Goal: Obtain resource: Download file/media

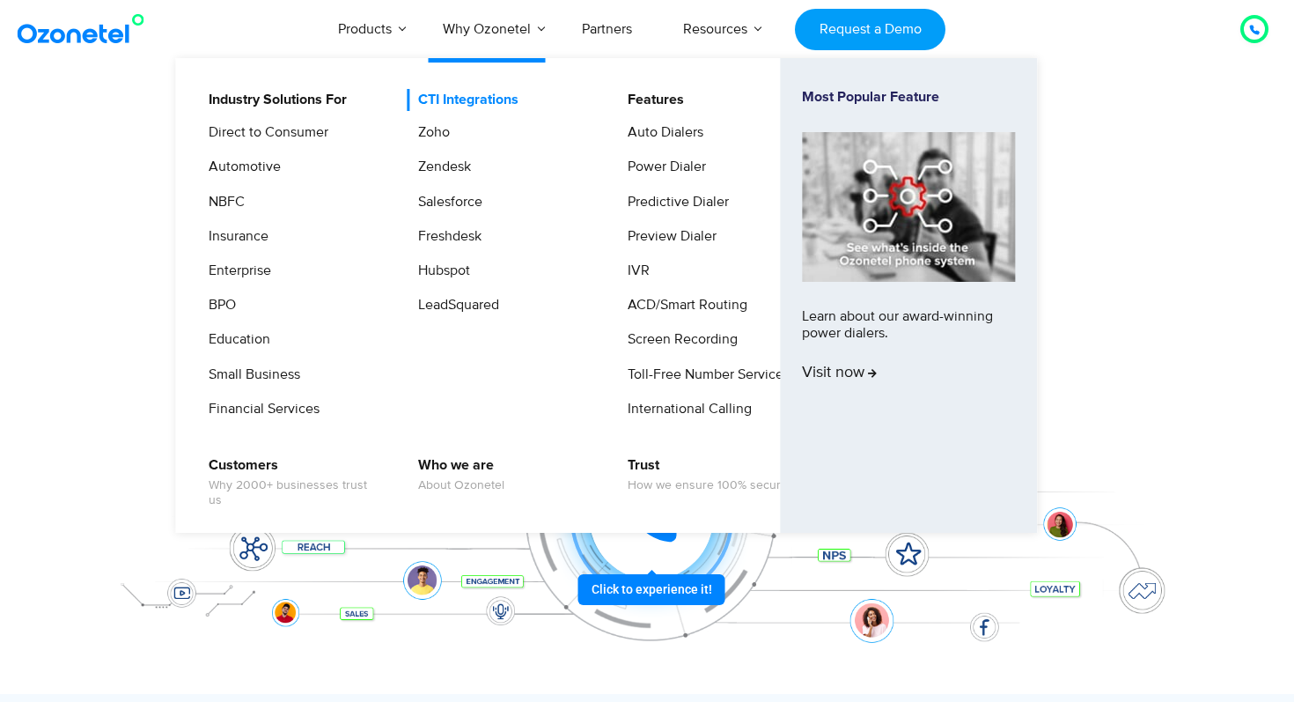
click at [458, 101] on link "CTI Integrations" at bounding box center [464, 100] width 114 height 22
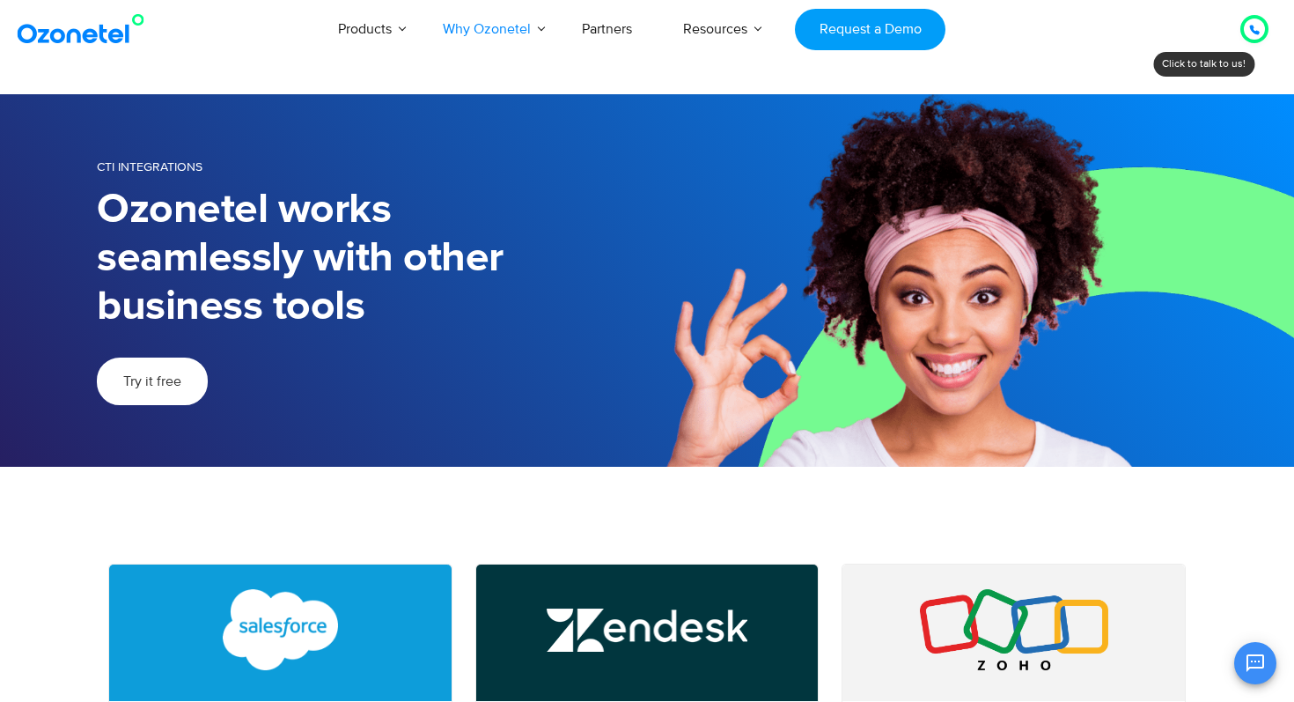
click at [160, 384] on span "Try it free" at bounding box center [152, 381] width 58 height 14
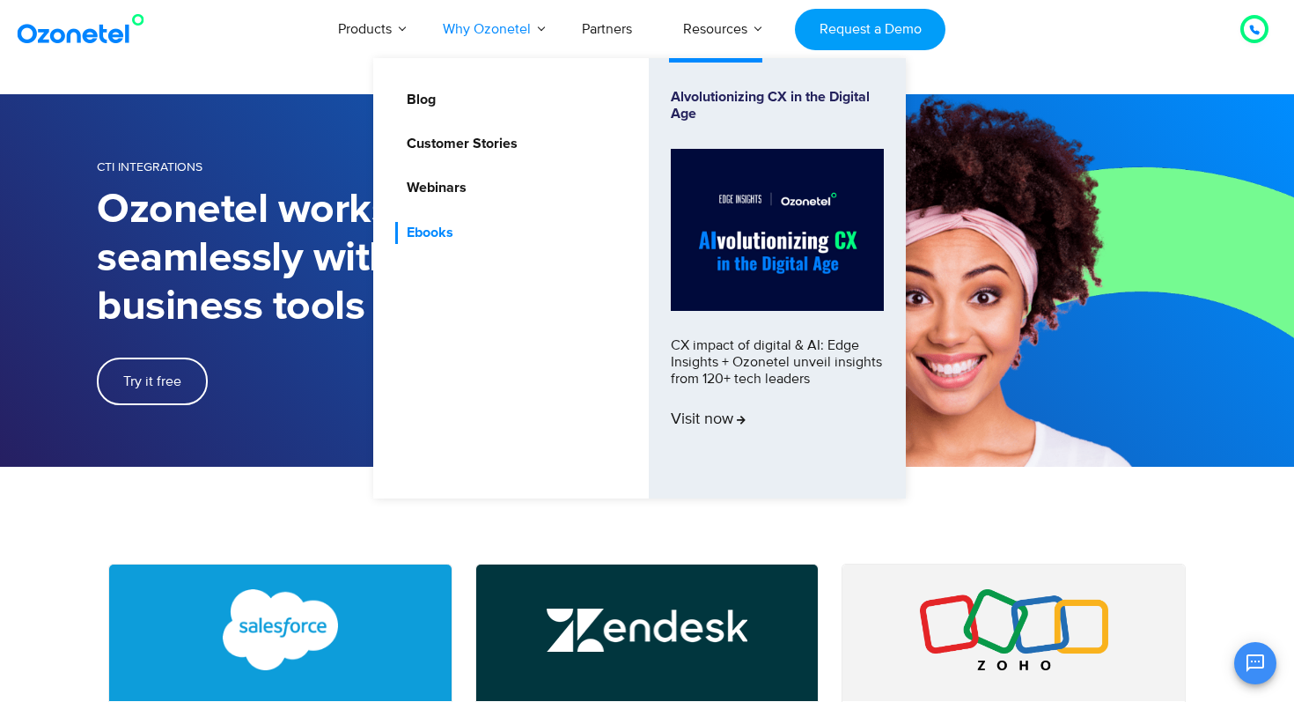
click at [436, 233] on link "Ebooks" at bounding box center [425, 233] width 61 height 22
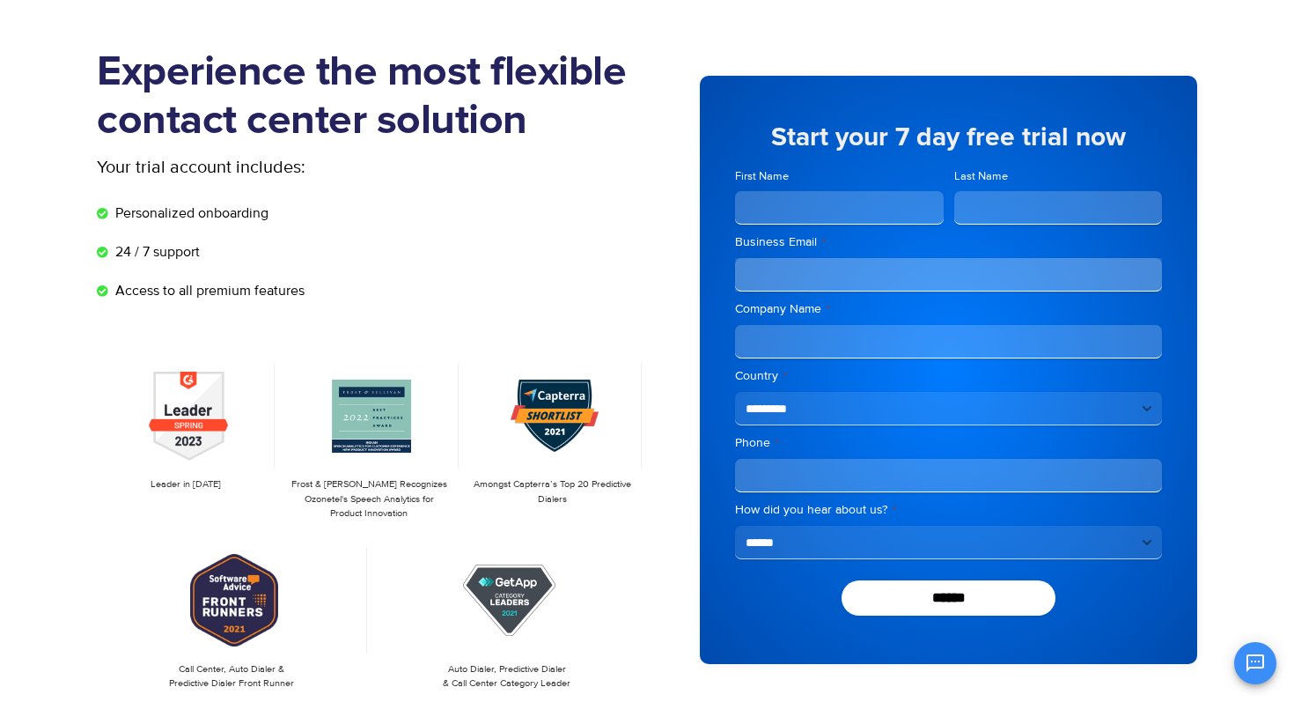
scroll to position [108, 0]
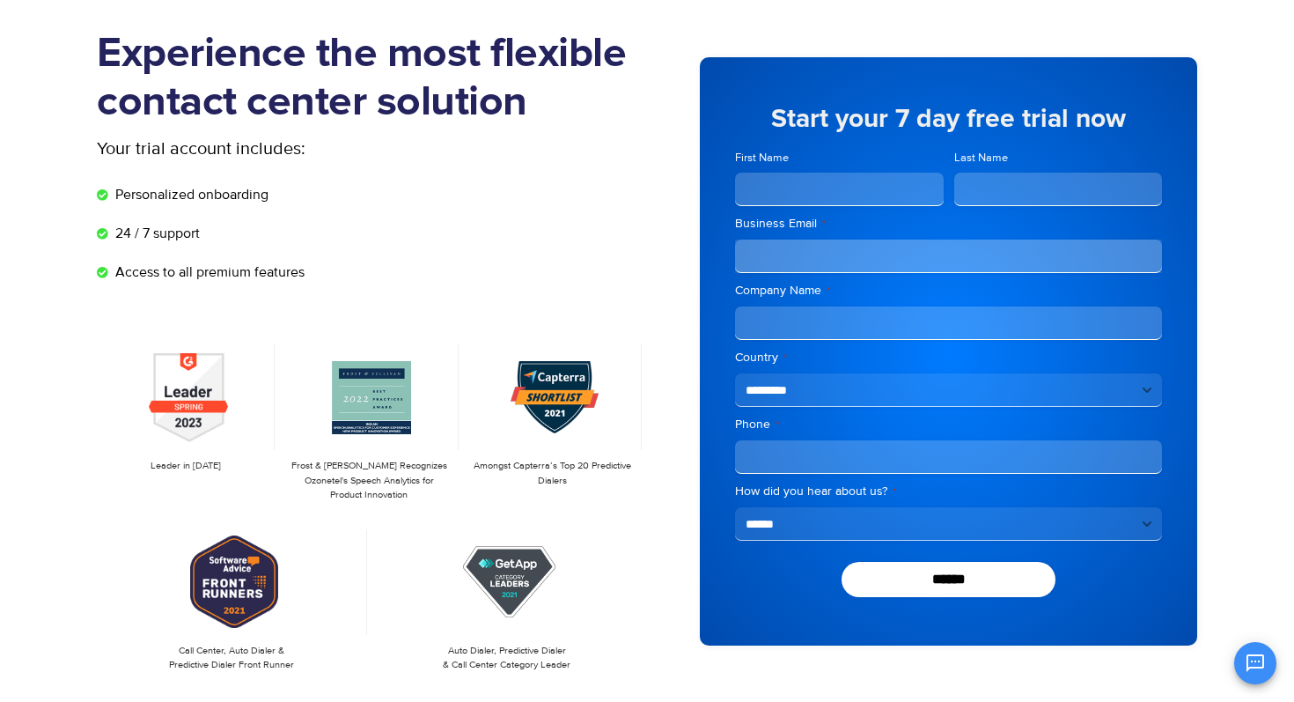
click at [858, 178] on input "First Name" at bounding box center [839, 189] width 209 height 33
